Goal: Information Seeking & Learning: Find specific fact

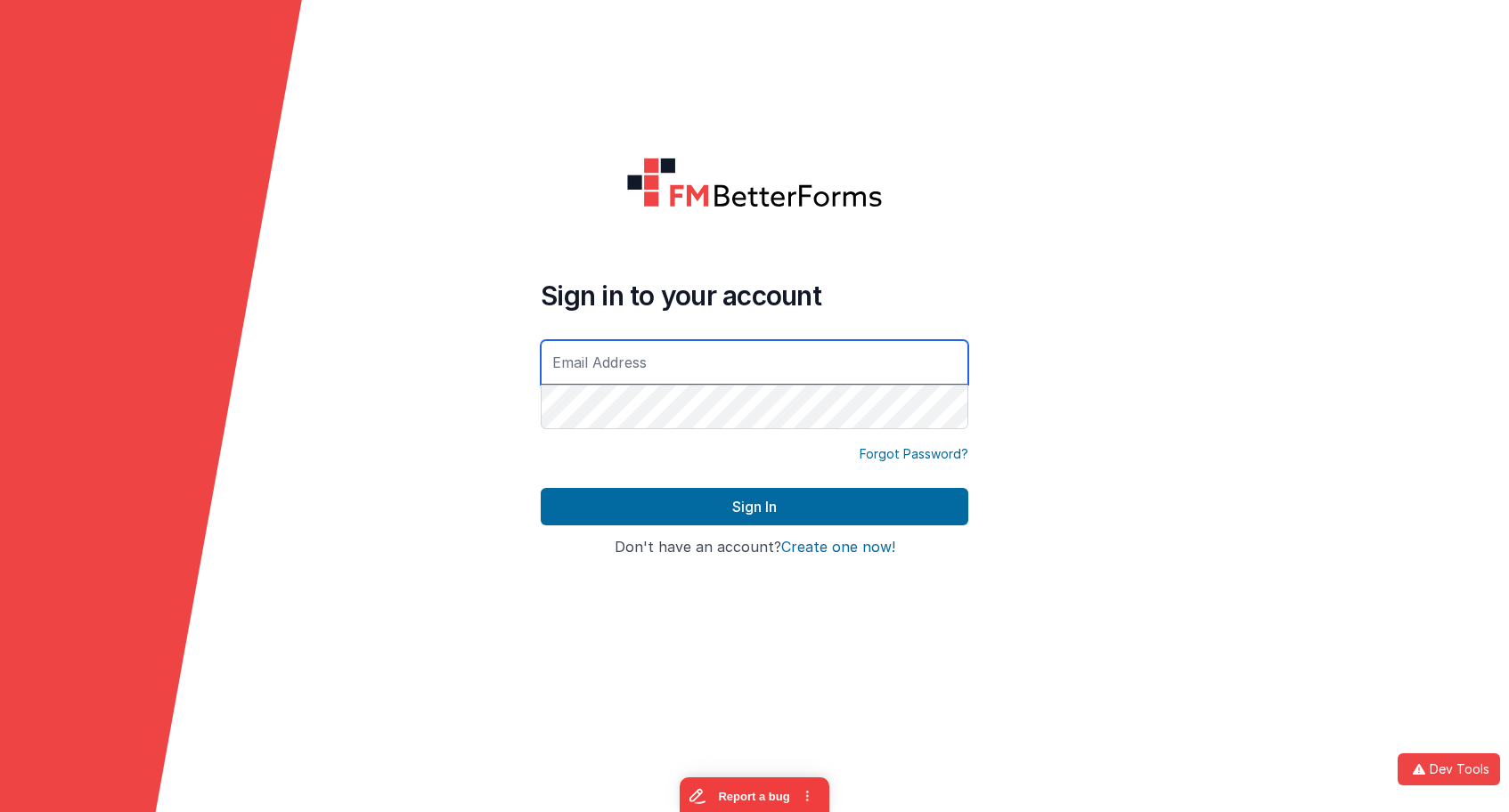
click at [698, 363] on input "text" at bounding box center [754, 362] width 427 height 45
click at [0, 811] on com-1password-button at bounding box center [0, 812] width 0 height 0
type input "[EMAIL_ADDRESS][DOMAIN_NAME]"
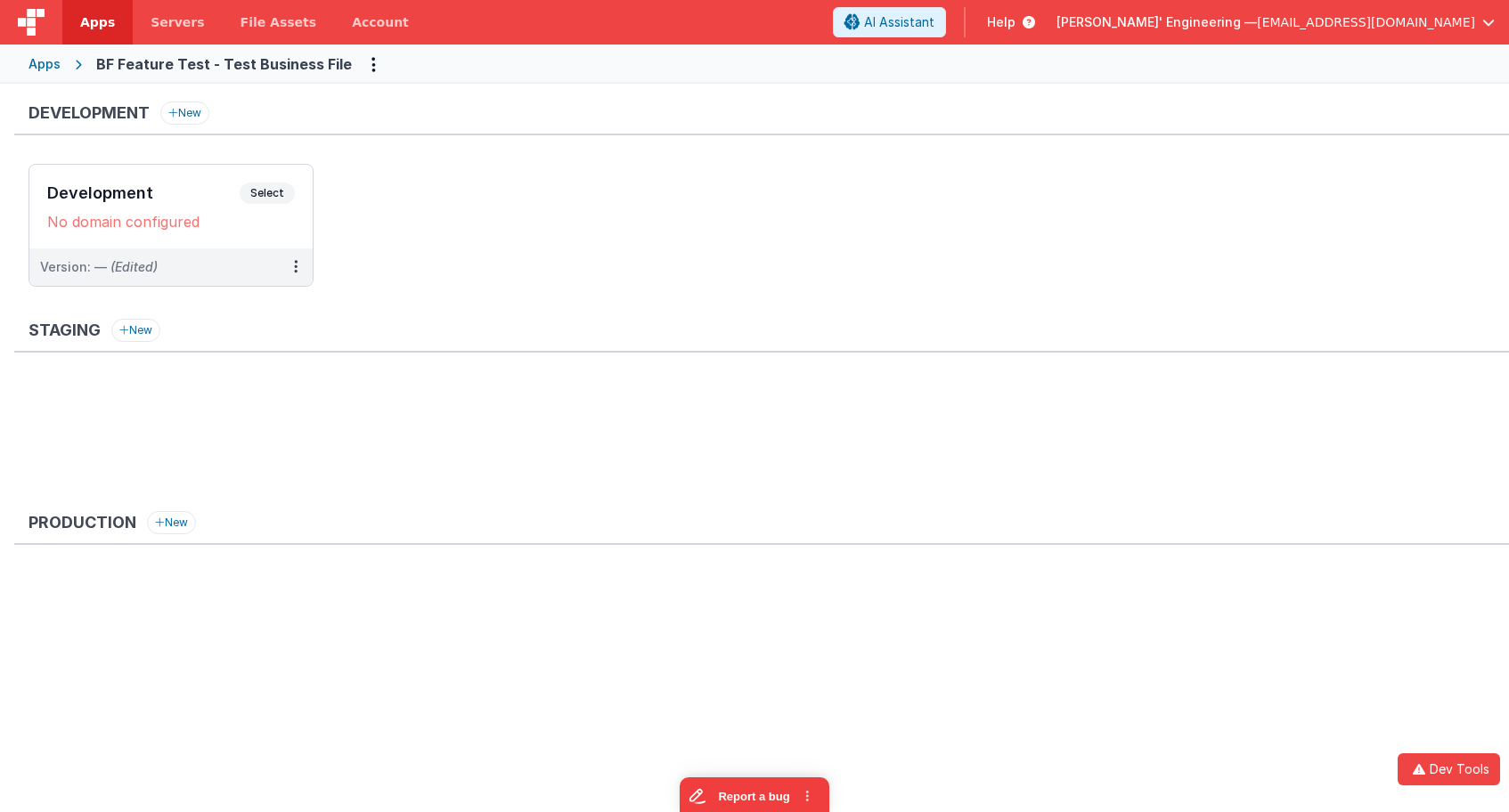
click at [655, 239] on ul "Development Select URLs No domain configured Version: — (Edited)" at bounding box center [768, 234] width 1480 height 140
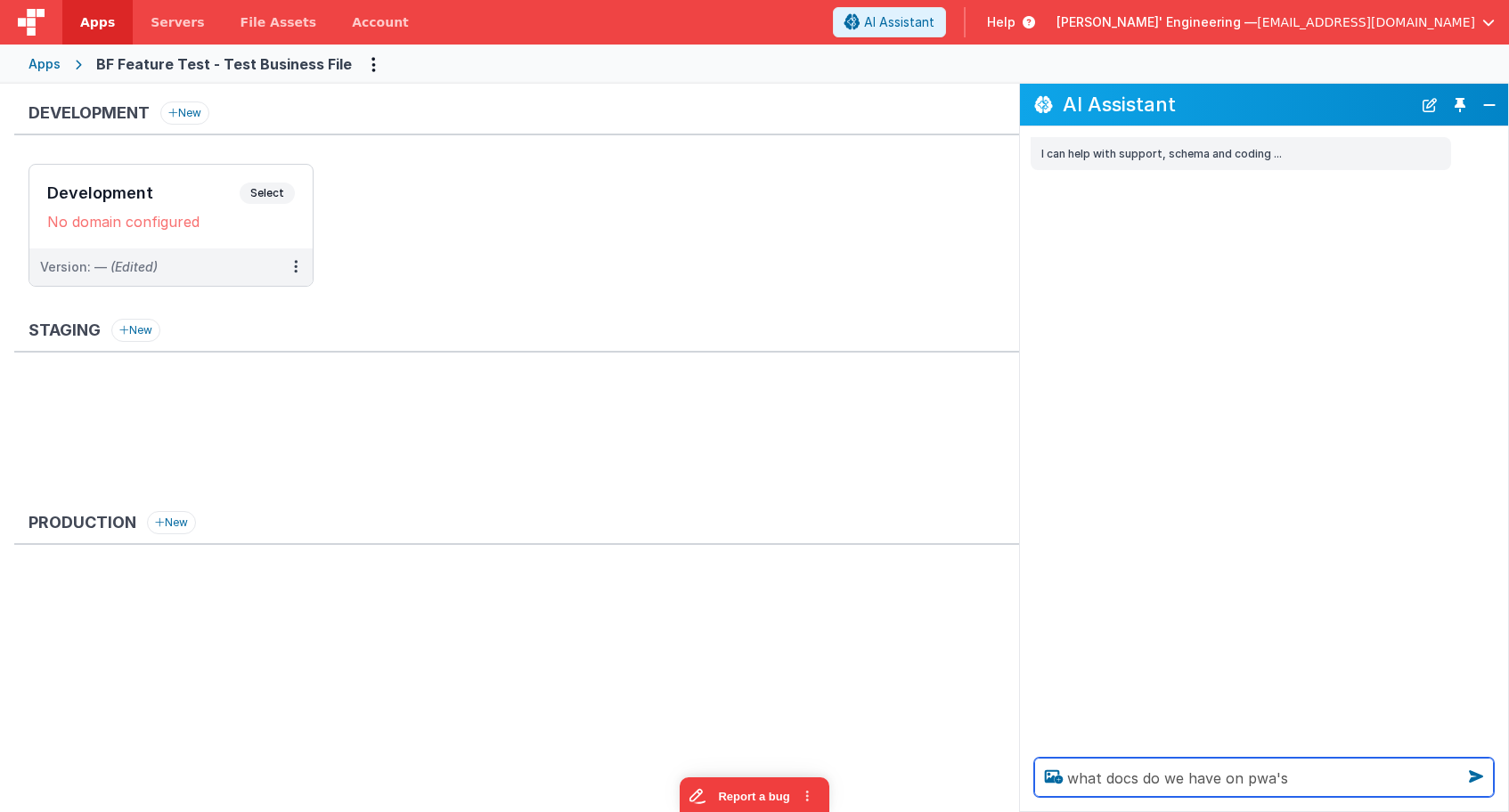
type textarea "what docs do we have on pwa's"
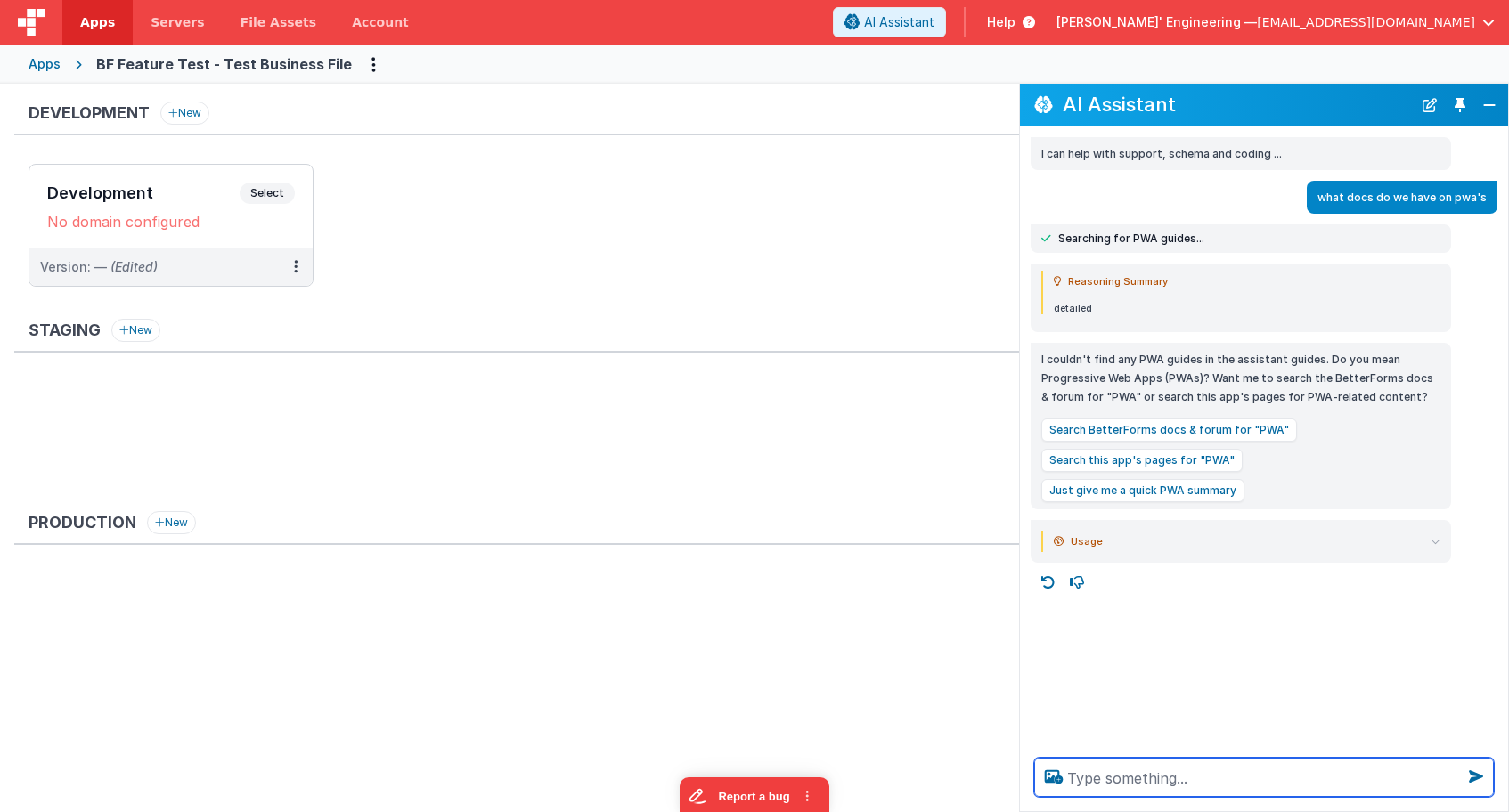
click at [1173, 783] on textarea at bounding box center [1264, 776] width 460 height 39
type textarea "wht"
type textarea "search PWA"
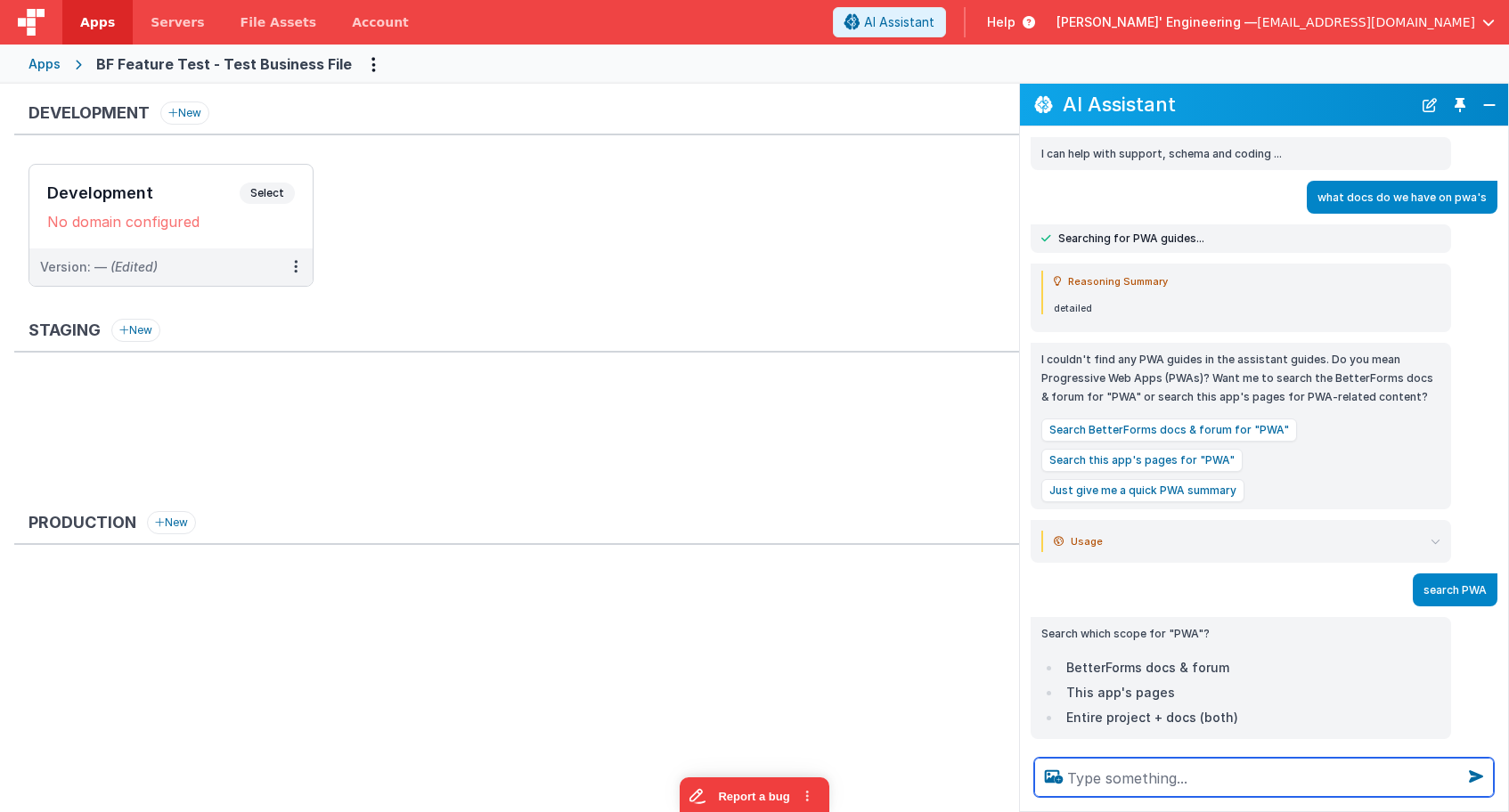
click at [1162, 767] on textarea at bounding box center [1264, 776] width 460 height 39
type textarea "friday live videos"
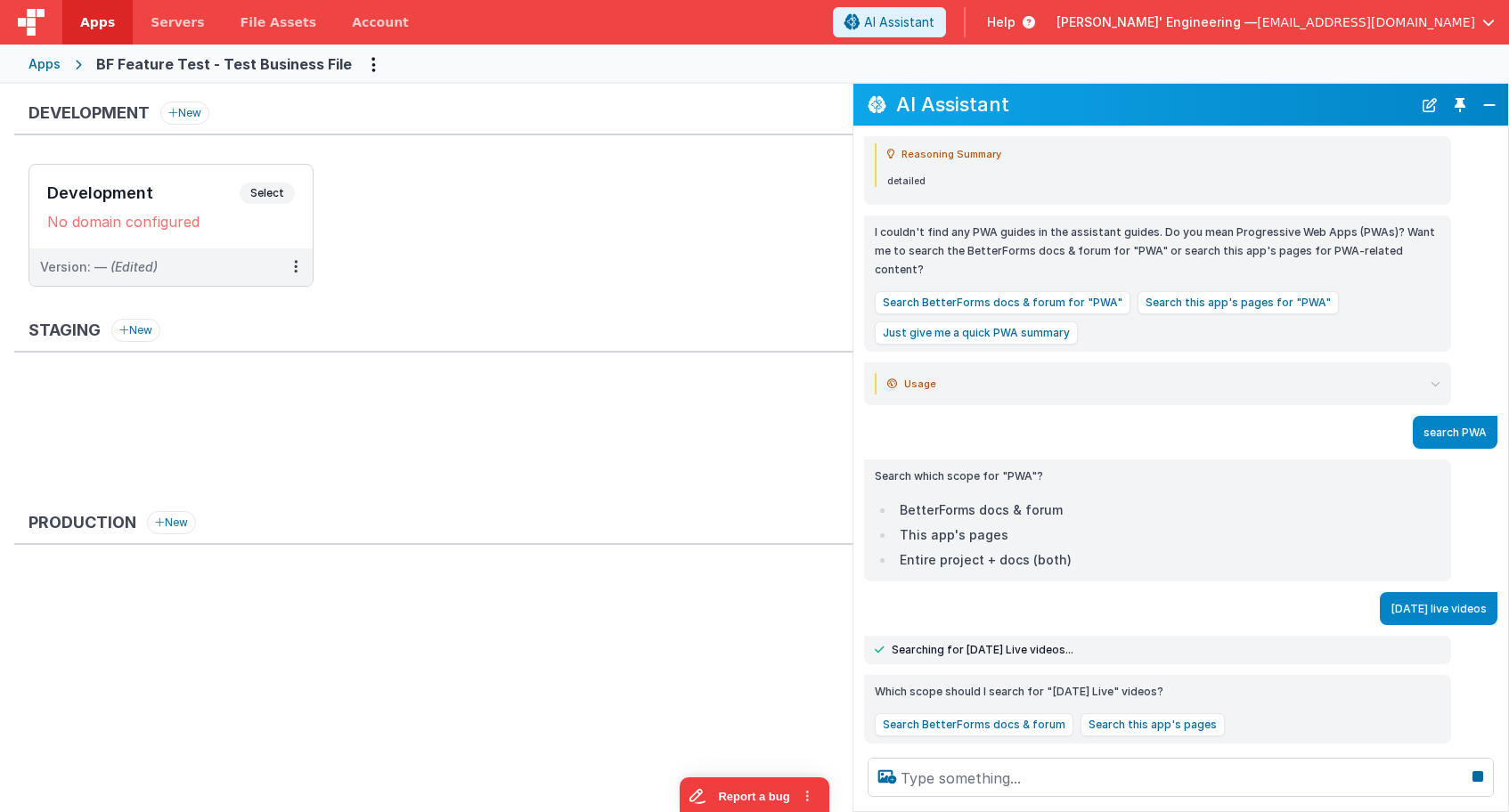
scroll to position [108, 0]
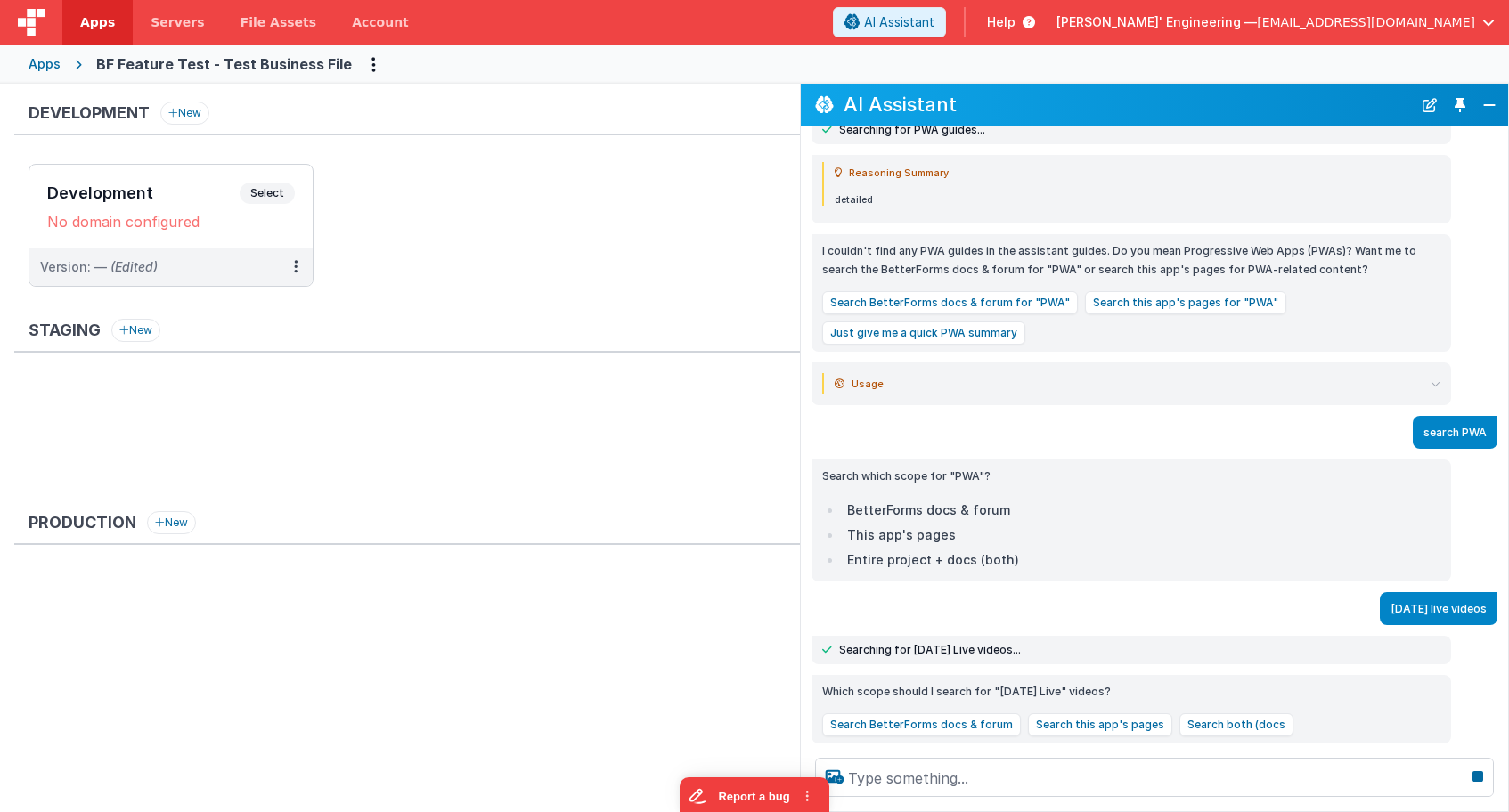
drag, startPoint x: 1018, startPoint y: 154, endPoint x: 958, endPoint y: 120, distance: 69.0
click at [800, 148] on div "I can help with support, schema and coding ... what docs do we have on pwa's Se…" at bounding box center [1154, 435] width 707 height 617
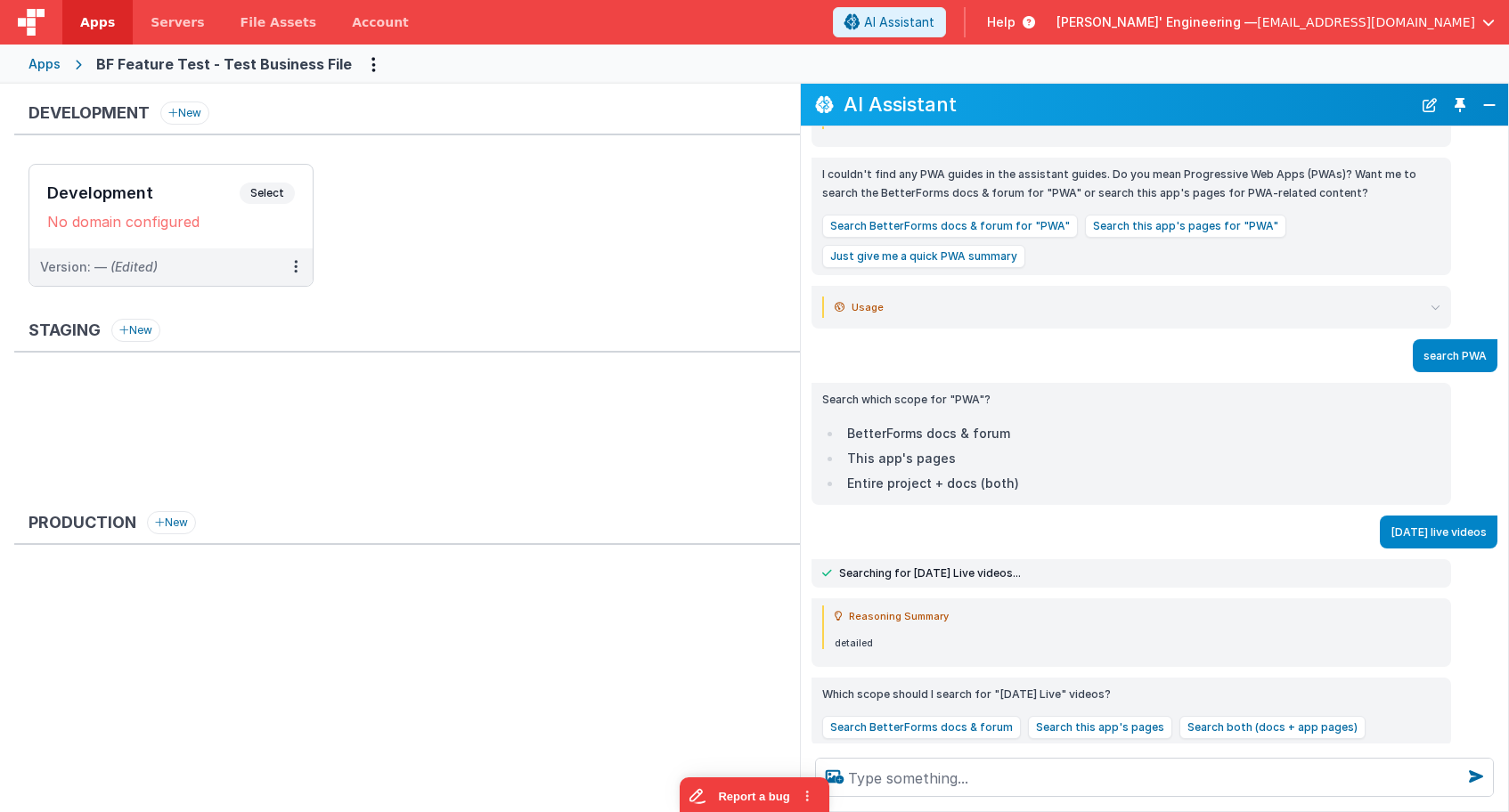
scroll to position [275, 0]
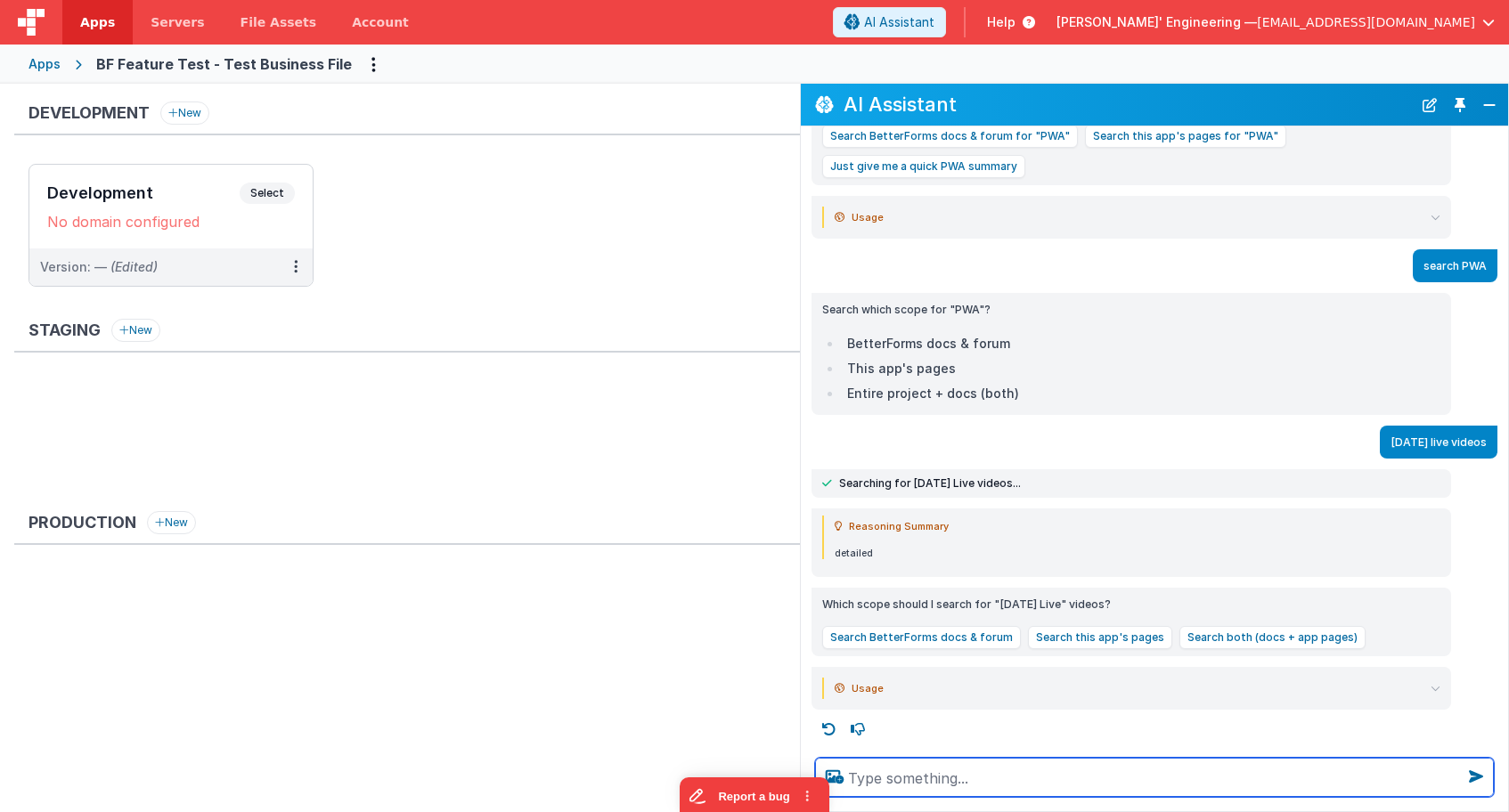
click at [1027, 780] on textarea at bounding box center [1155, 776] width 679 height 39
type textarea "use the search tool"
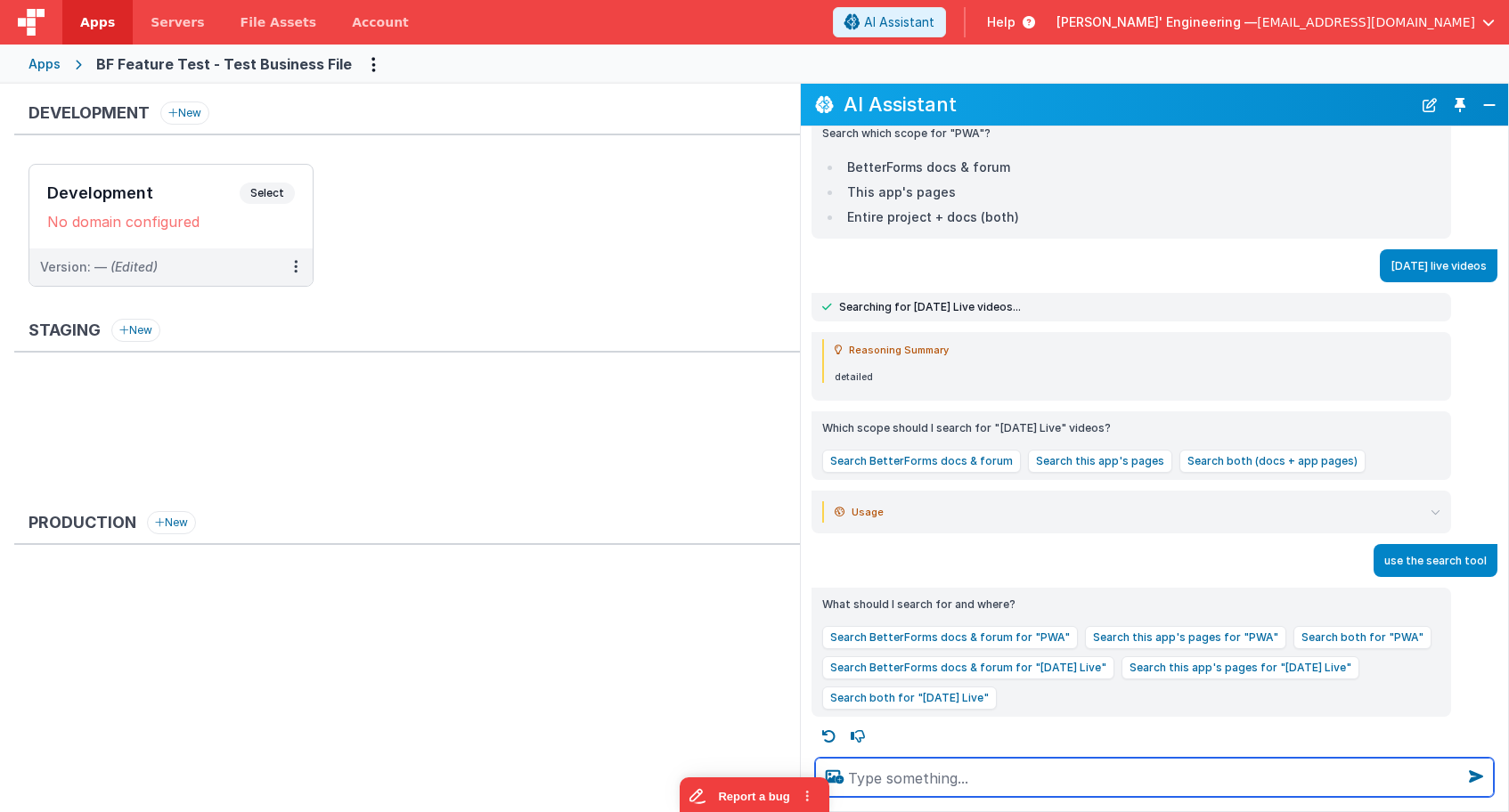
scroll to position [459, 0]
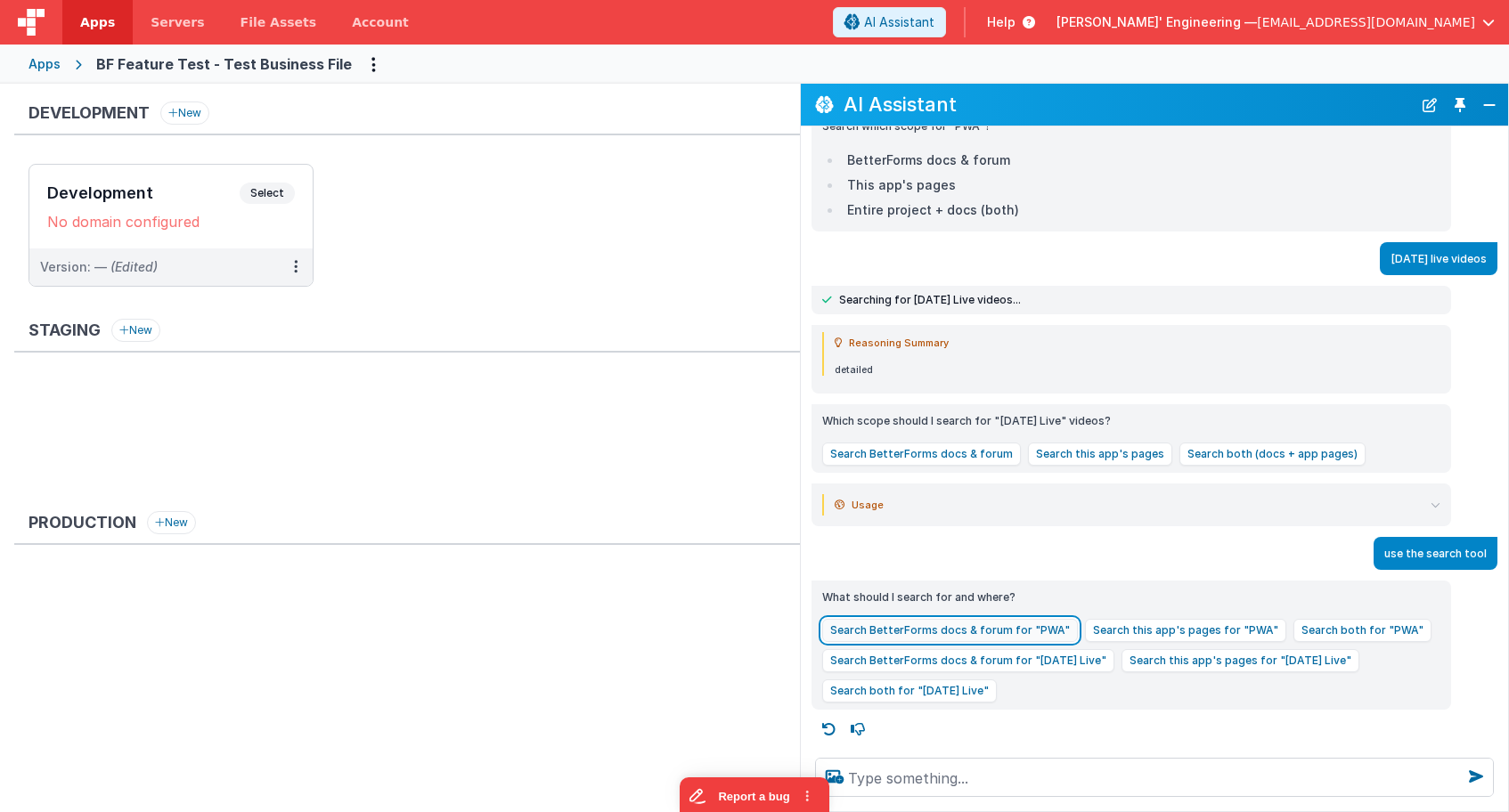
click at [1032, 630] on button "Search BetterForms docs & forum for "PWA"" at bounding box center [950, 630] width 256 height 23
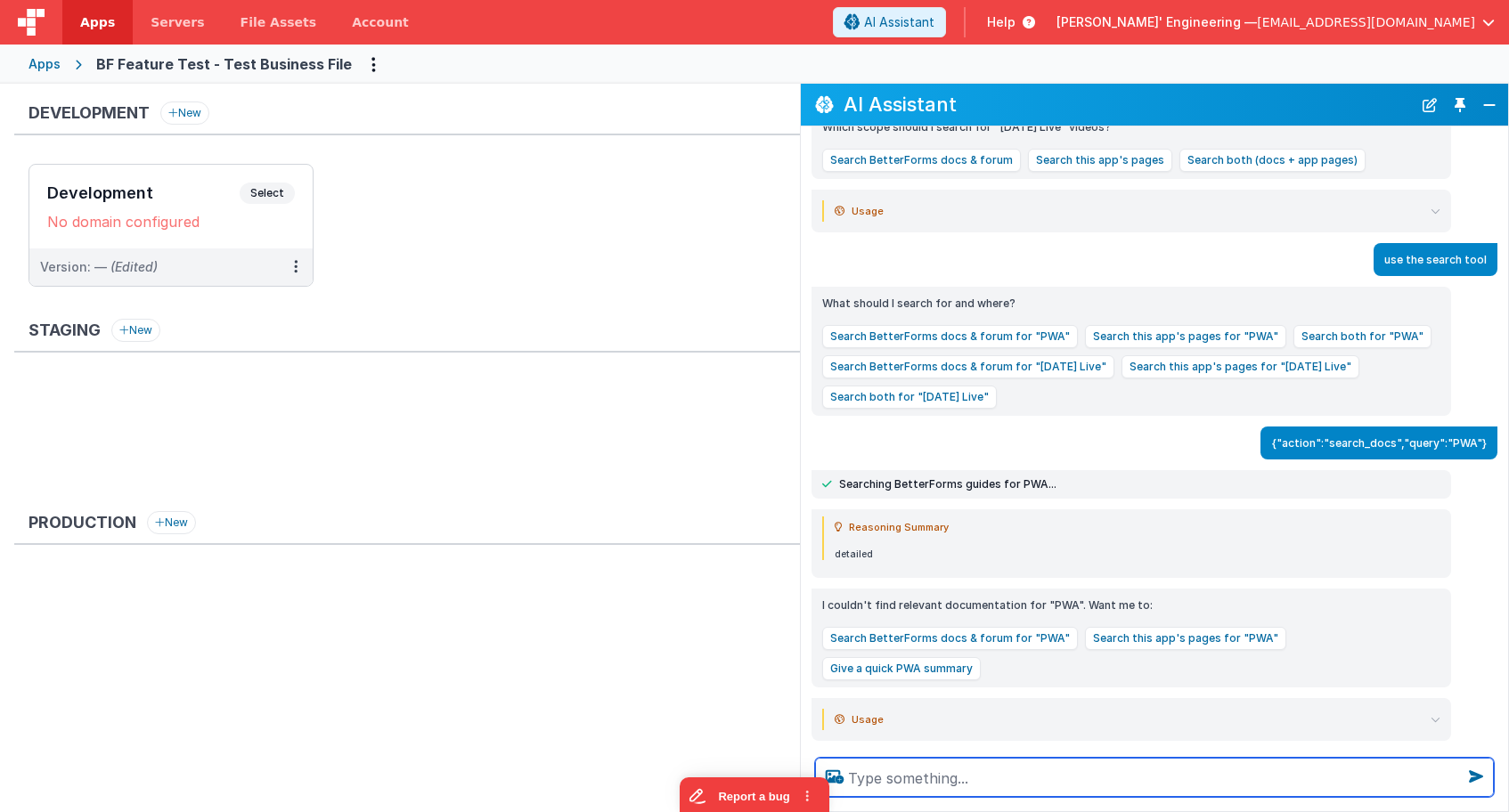
scroll to position [753, 0]
click at [1175, 775] on textarea at bounding box center [1155, 776] width 679 height 39
type textarea "search for ian jempson friday live"
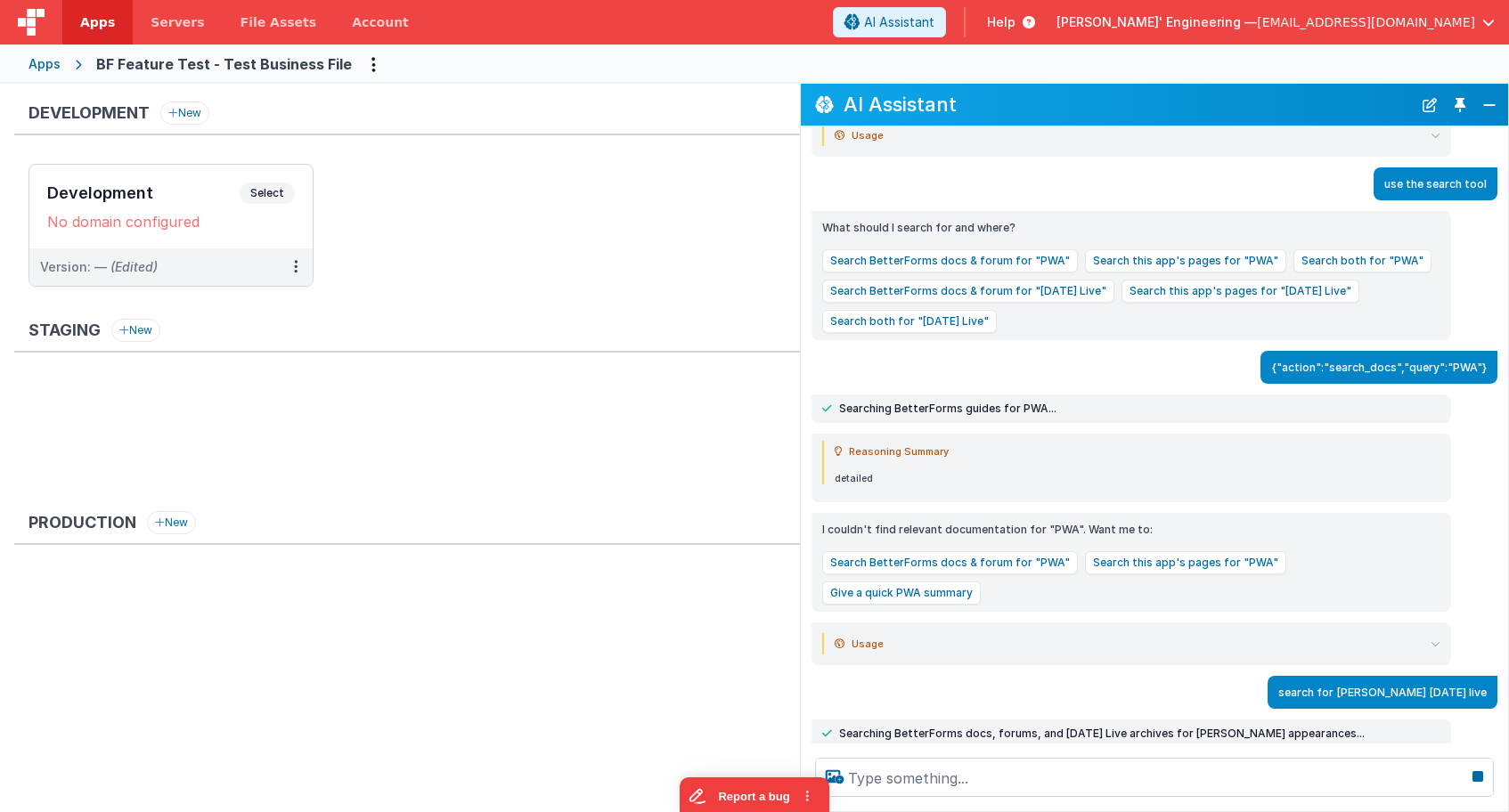
scroll to position [852, 0]
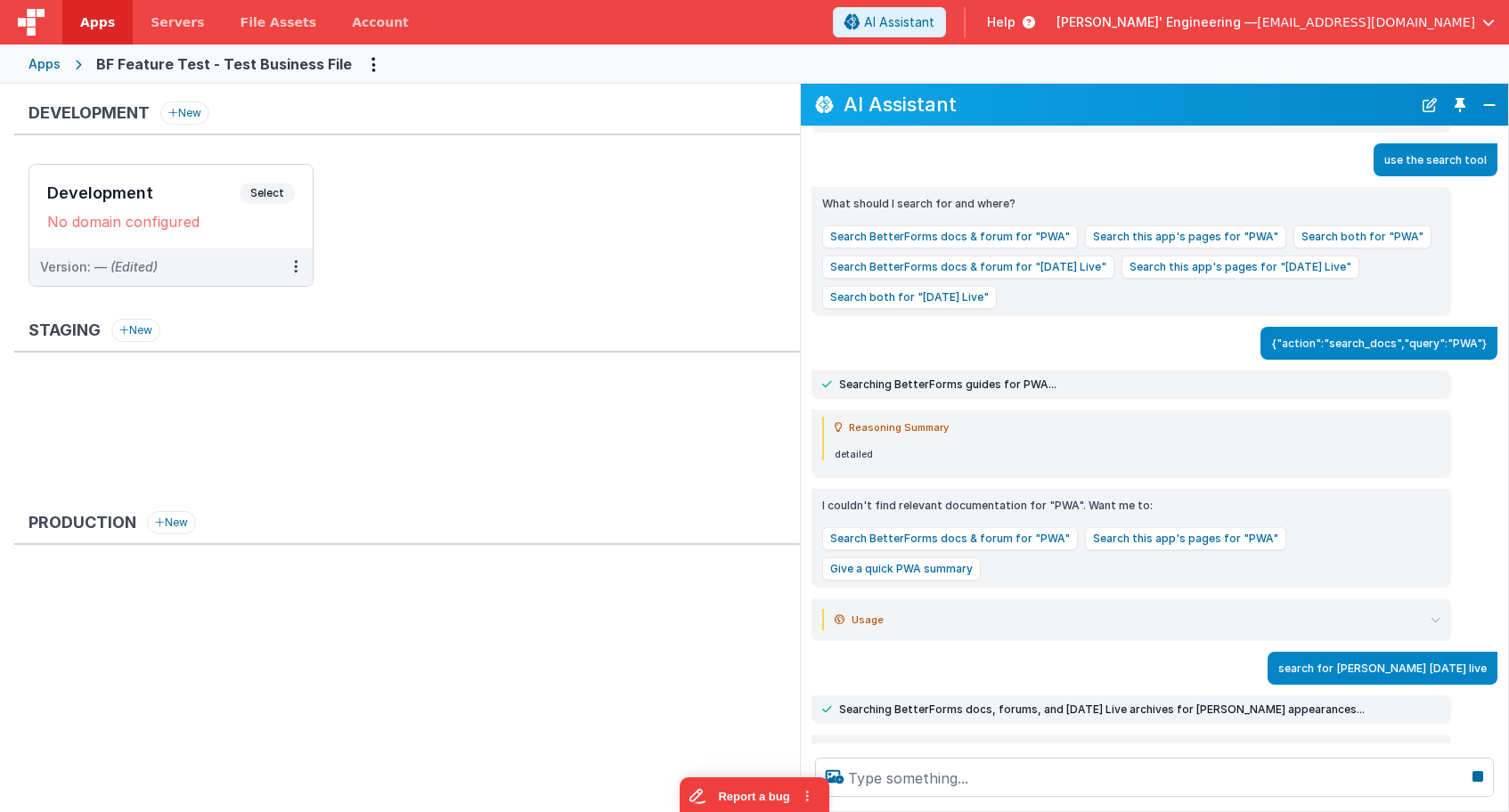
click at [1437, 615] on icon at bounding box center [1435, 620] width 10 height 10
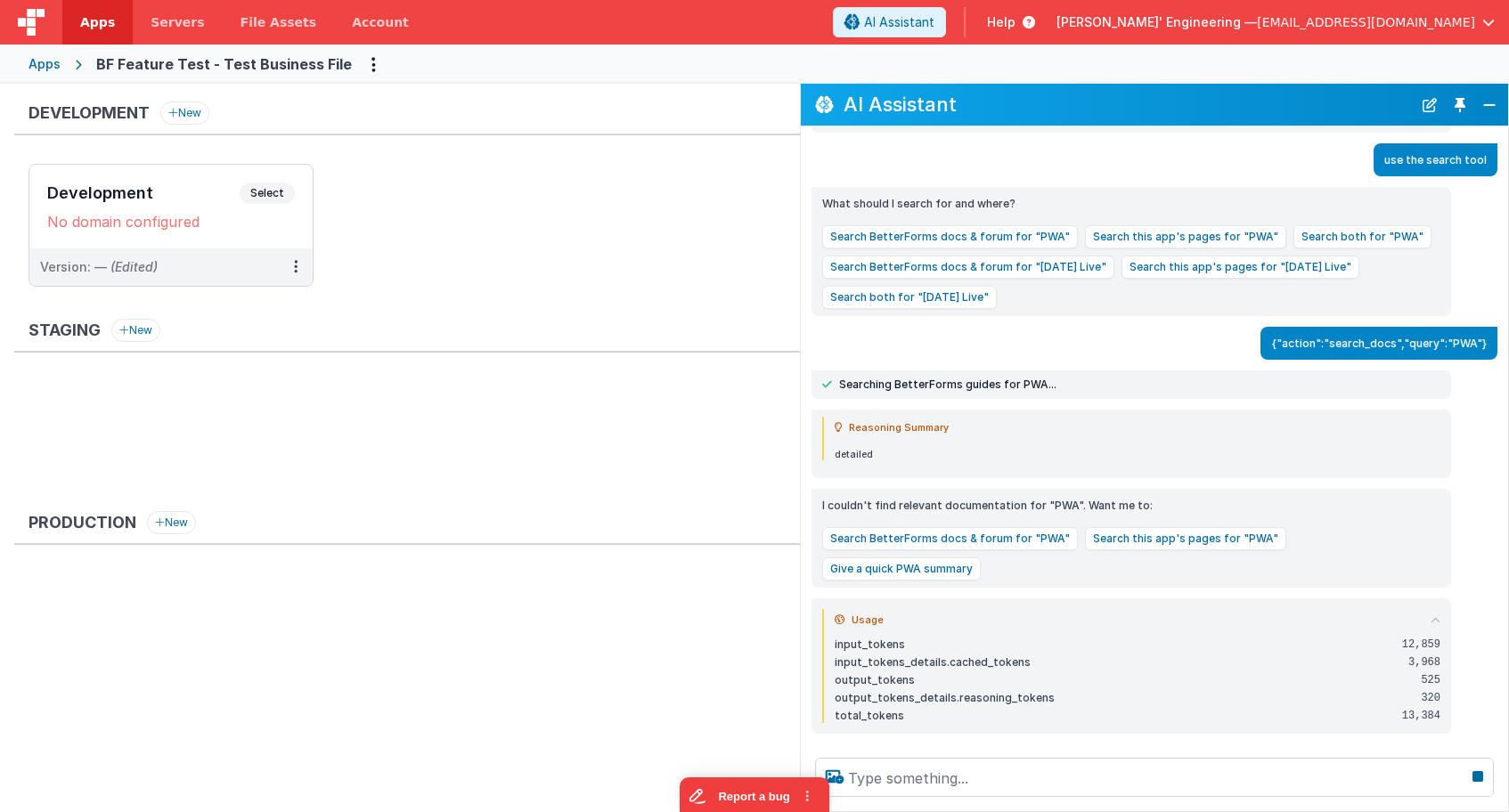
click at [1437, 615] on icon at bounding box center [1435, 620] width 10 height 10
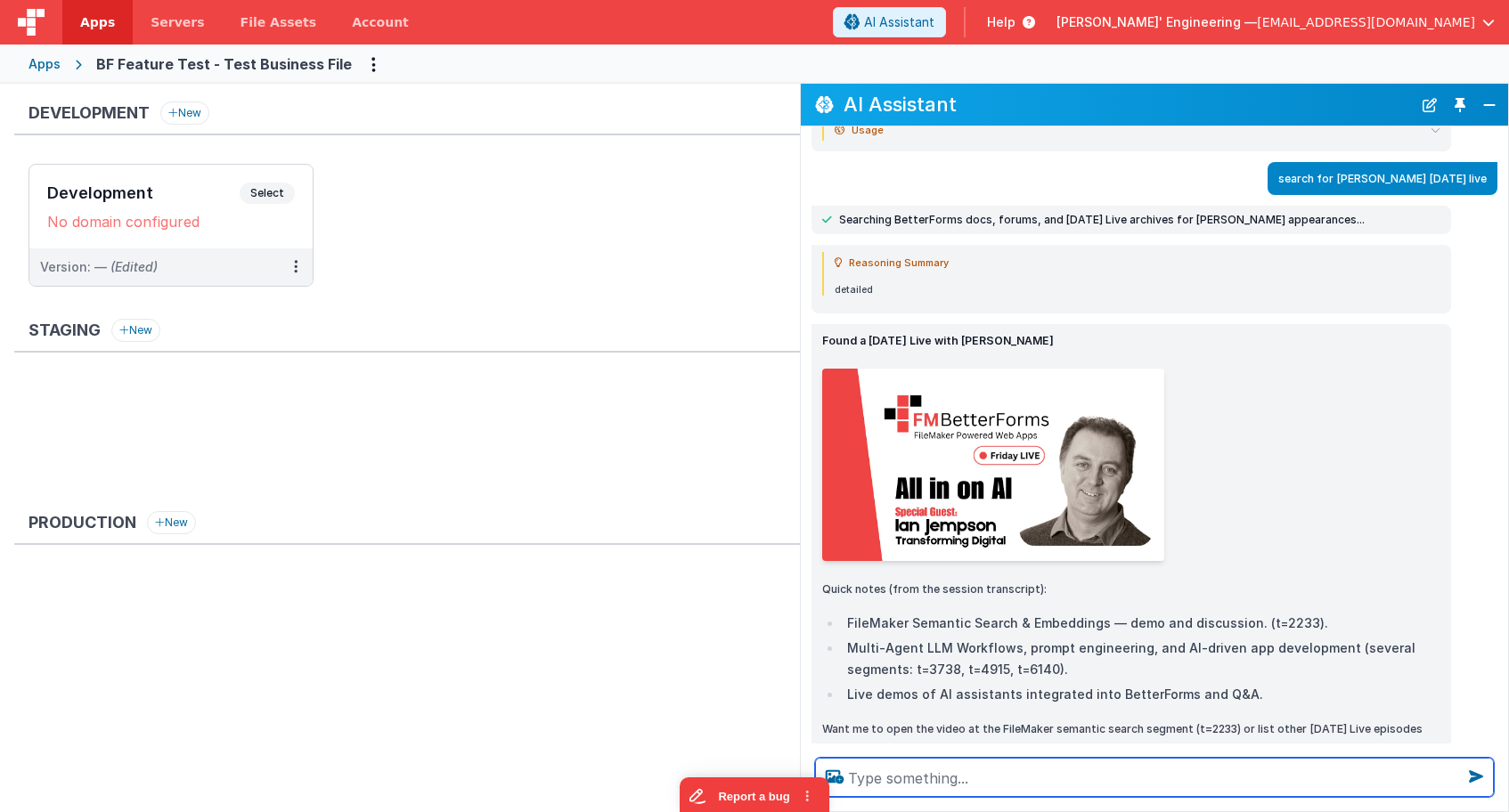
scroll to position [1393, 0]
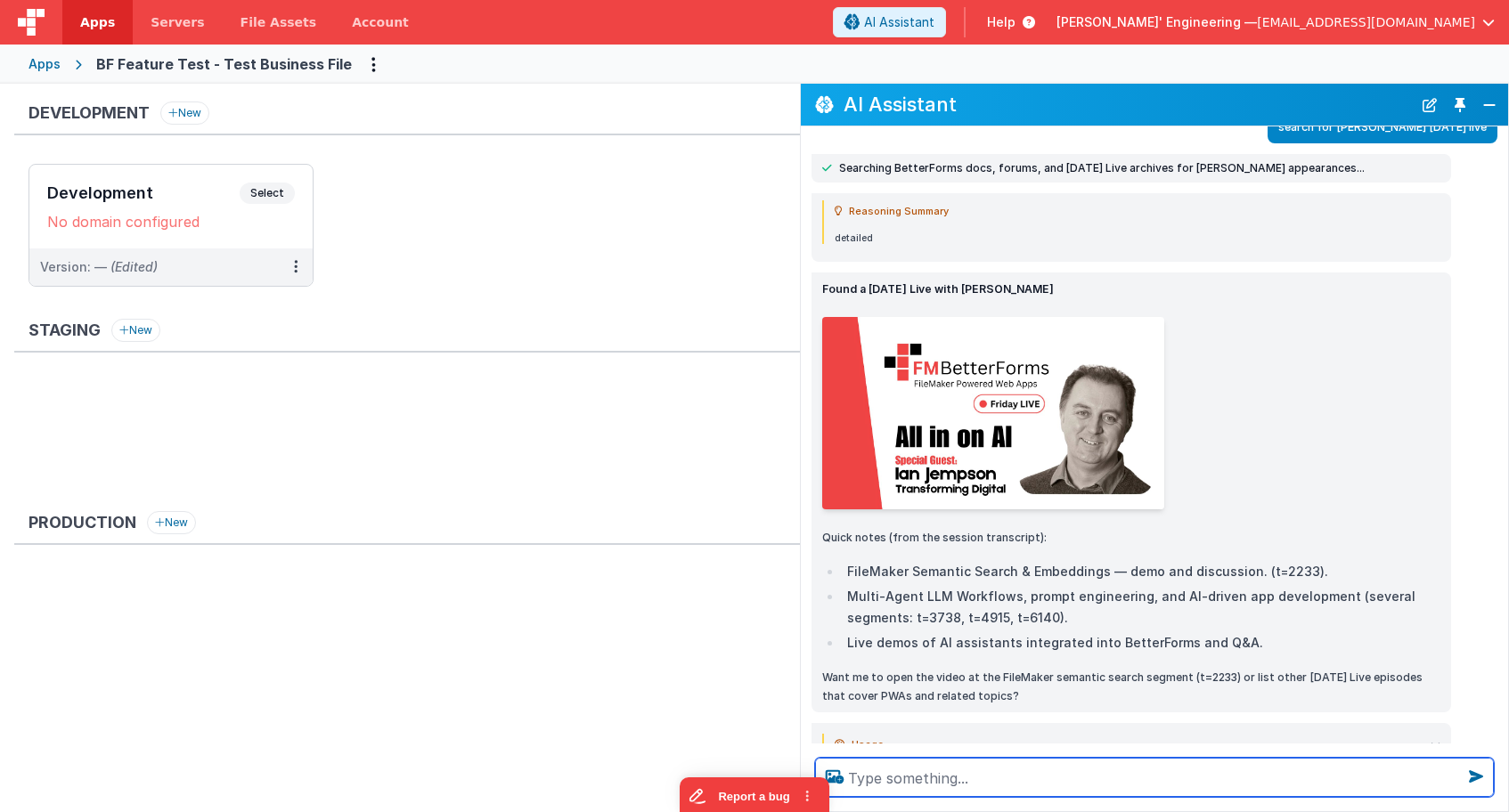
click at [998, 779] on textarea at bounding box center [1155, 776] width 679 height 39
type textarea "can you play it inline"
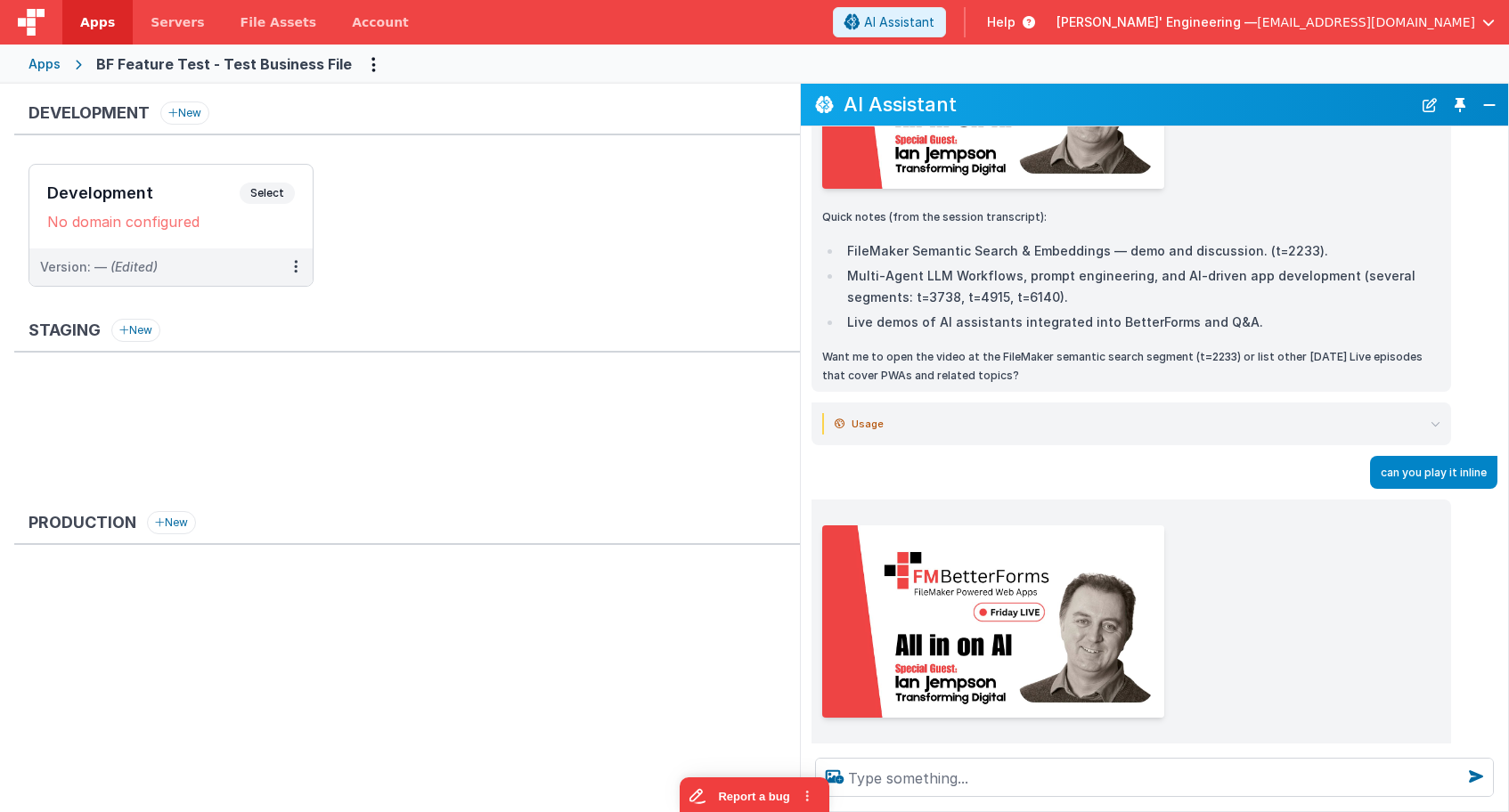
scroll to position [1747, 0]
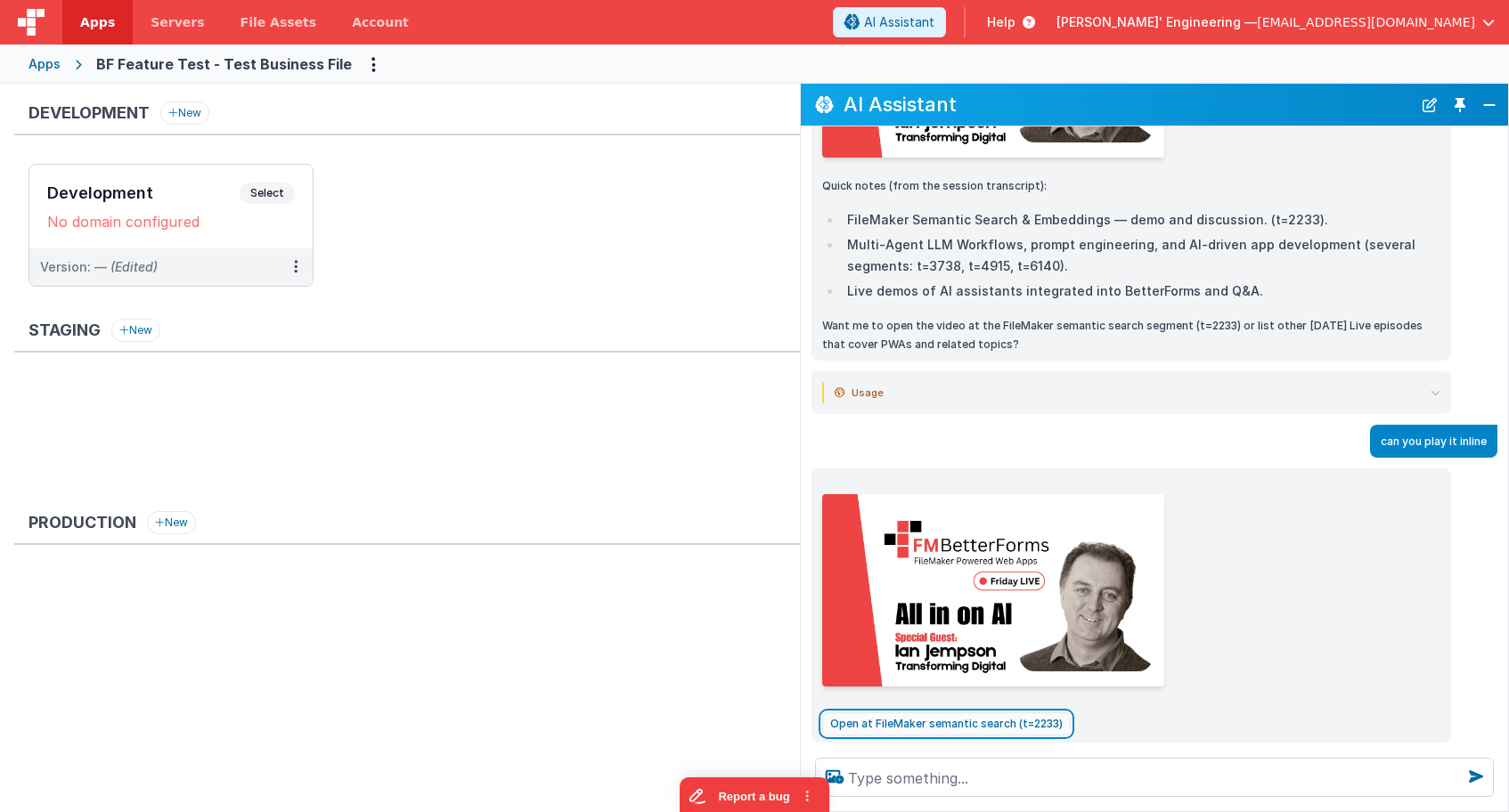
click at [1012, 712] on button "Open at FileMaker semantic search (t=2233)" at bounding box center [947, 723] width 249 height 23
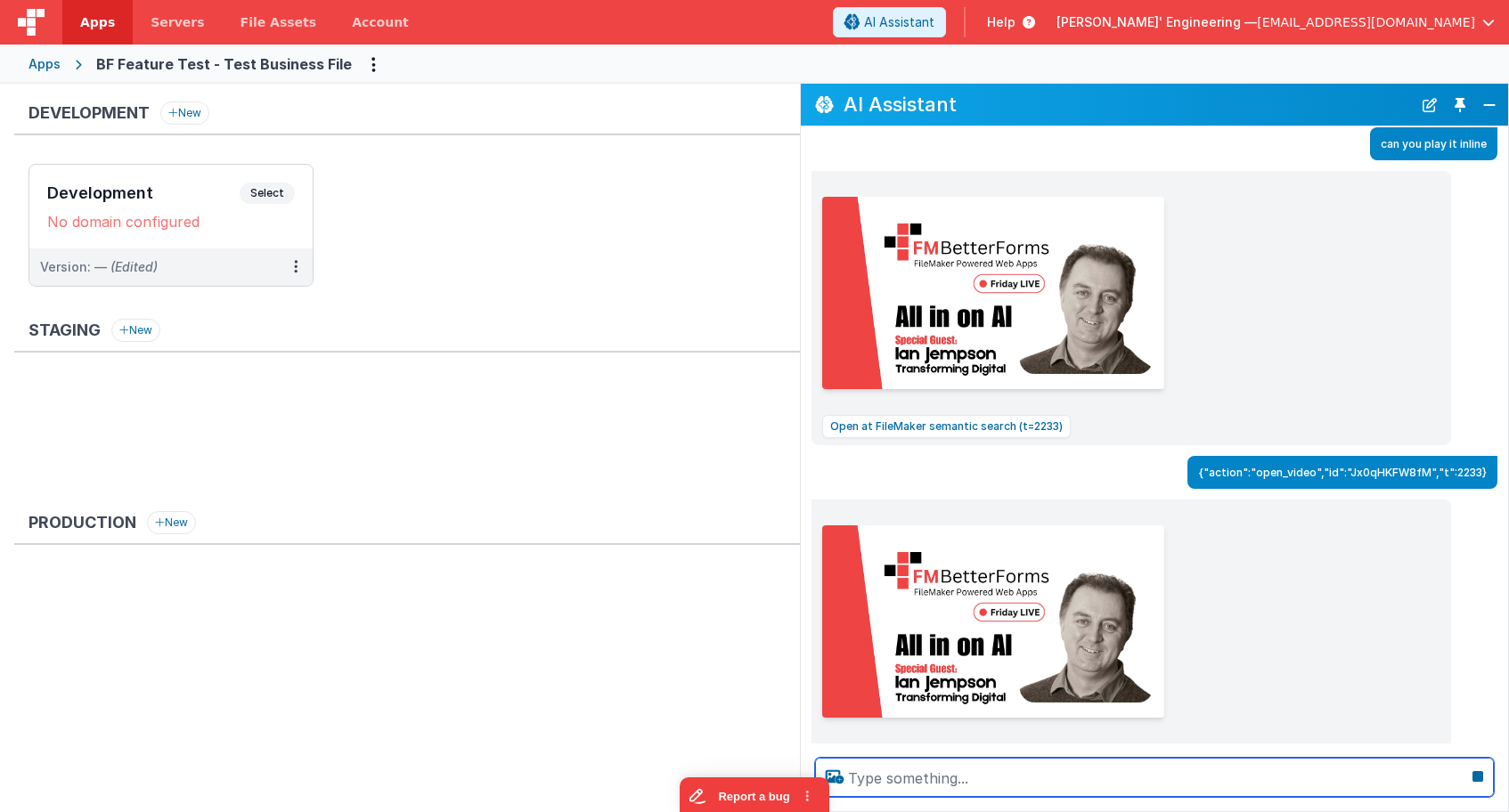
scroll to position [2076, 0]
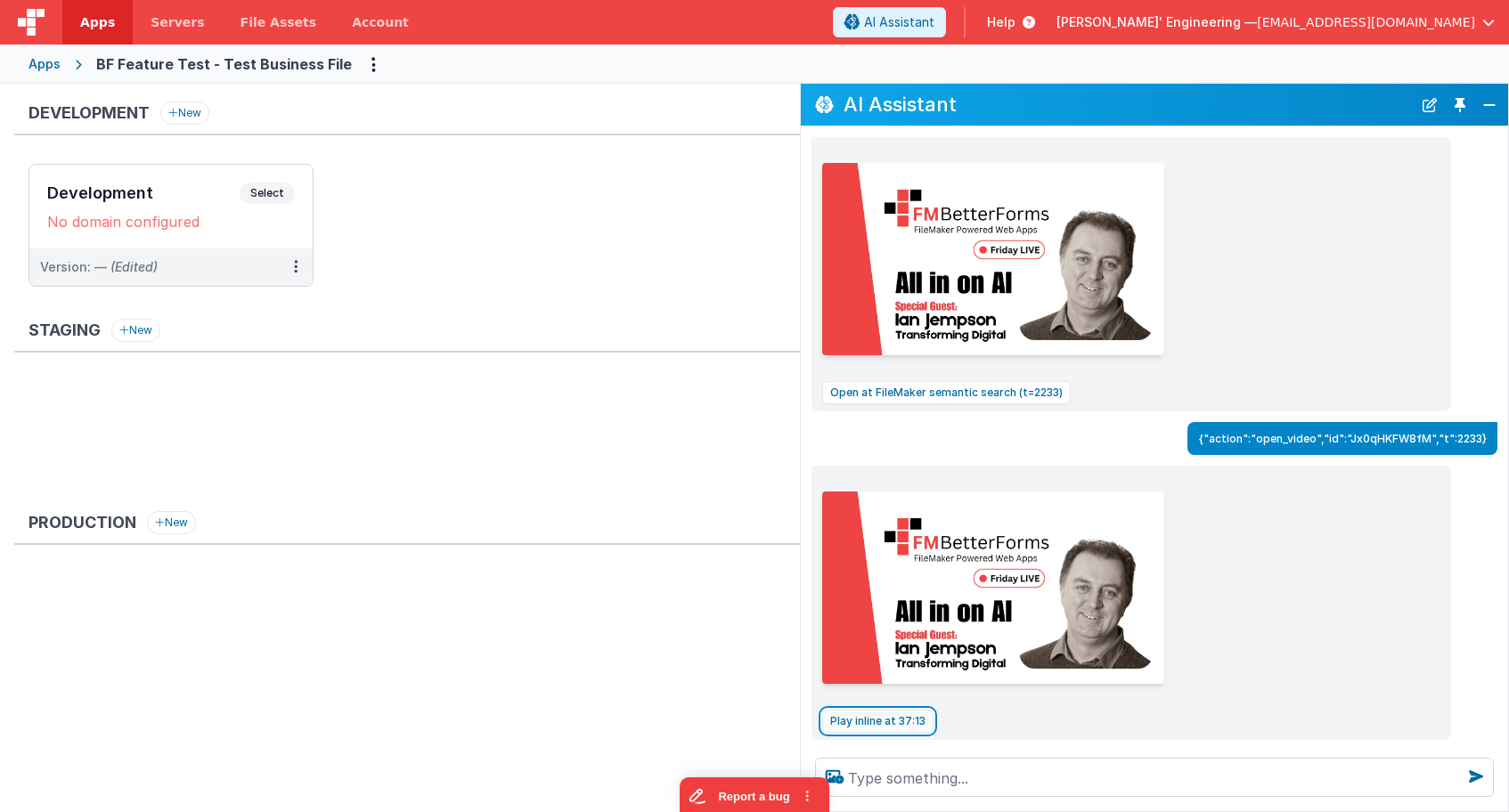
click at [876, 710] on button "Play inline at 37:13" at bounding box center [878, 720] width 111 height 23
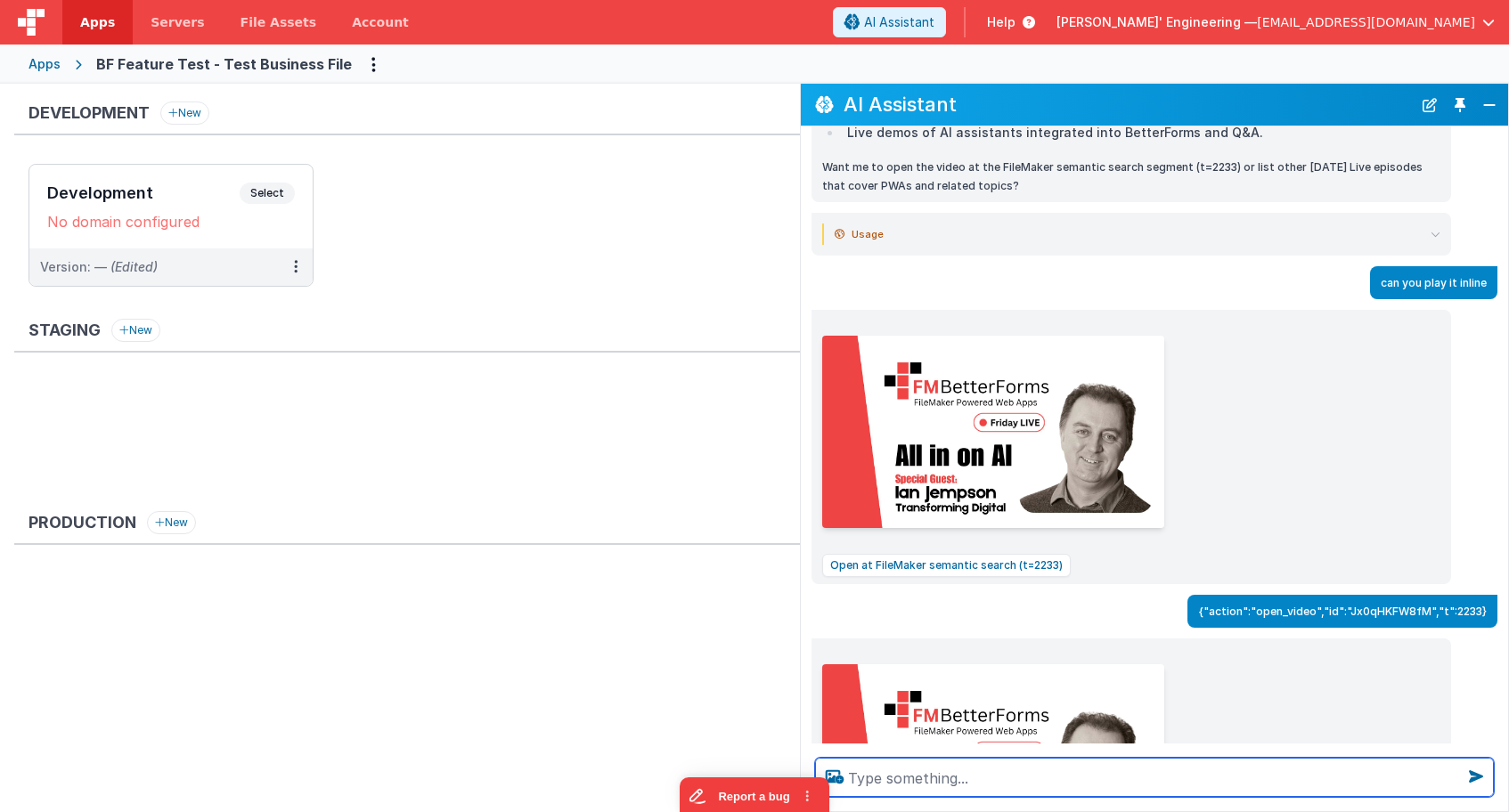
scroll to position [1824, 0]
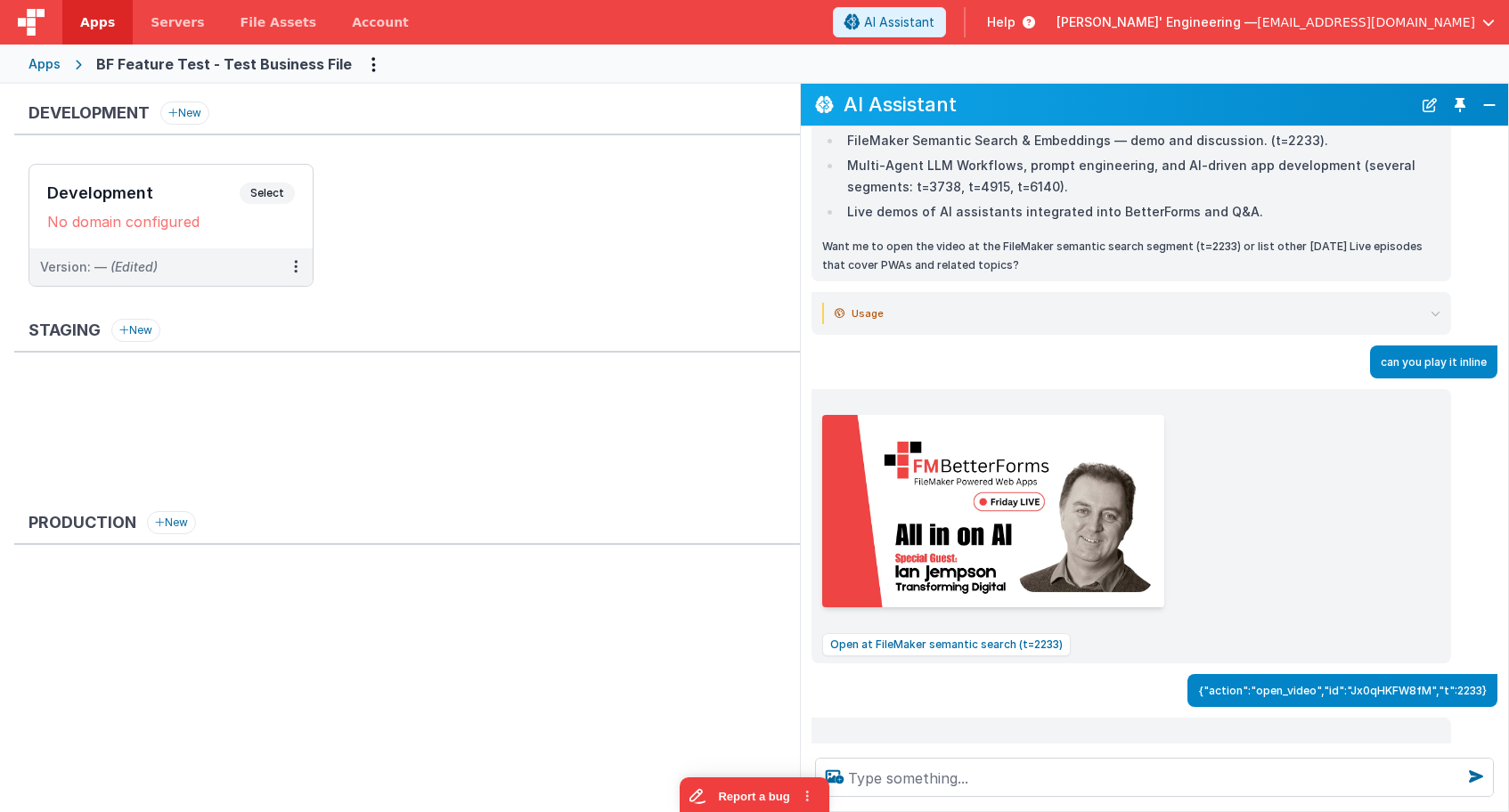
click at [991, 482] on img at bounding box center [993, 510] width 342 height 192
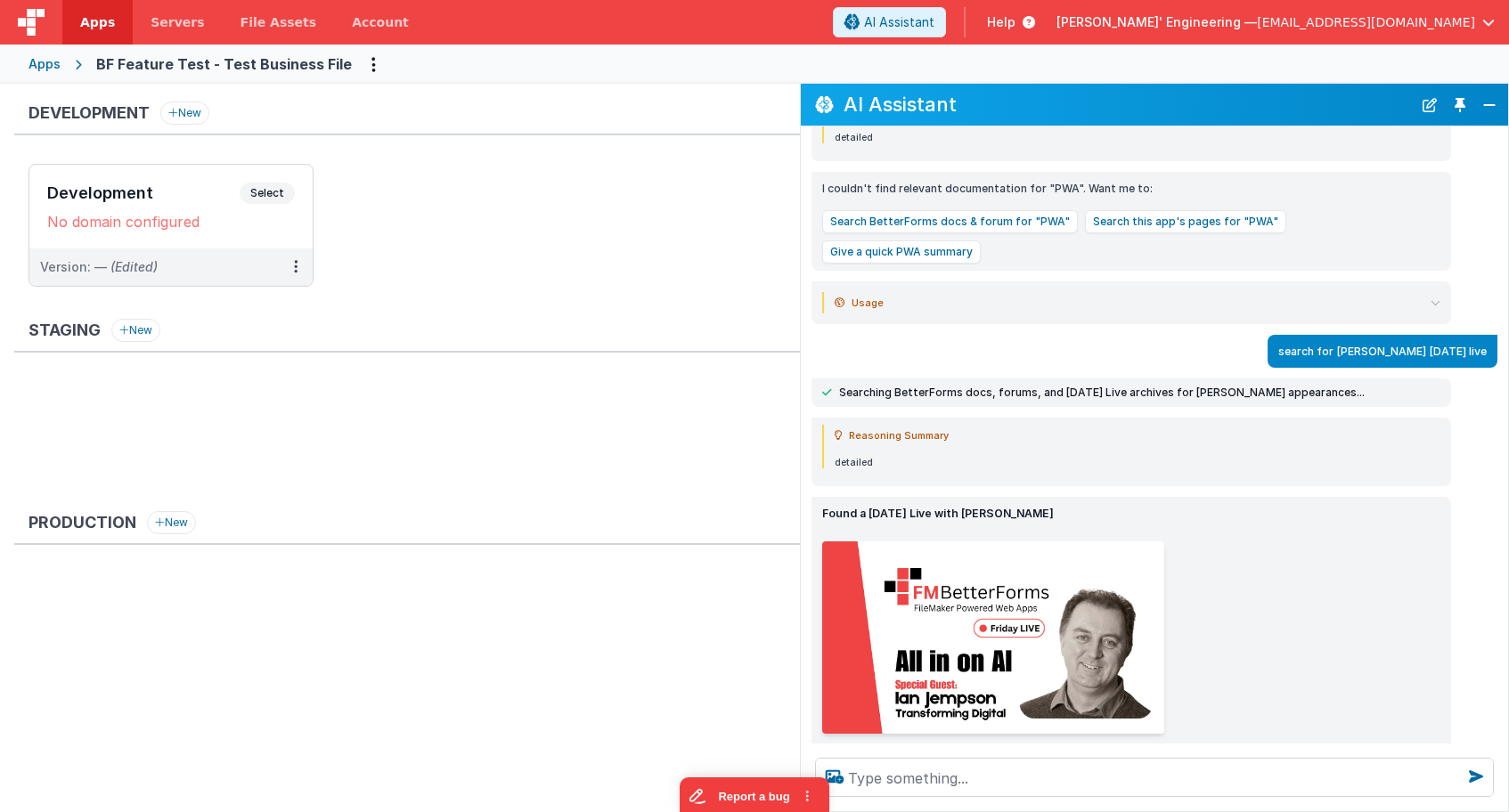
scroll to position [1123, 0]
